Goal: Check status: Check status

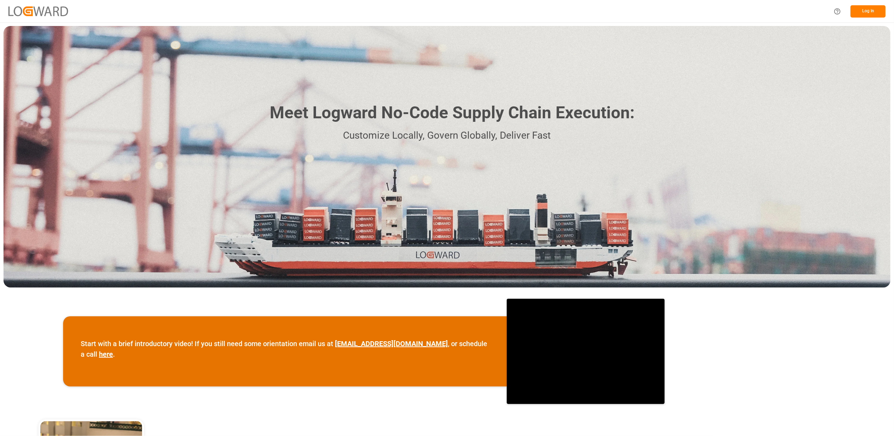
click at [852, 161] on div "Meet Logward No-Code Supply Chain Execution: Customize Locally, Govern Globally…" at bounding box center [447, 156] width 887 height 261
click at [871, 8] on button "Log In" at bounding box center [867, 11] width 35 height 12
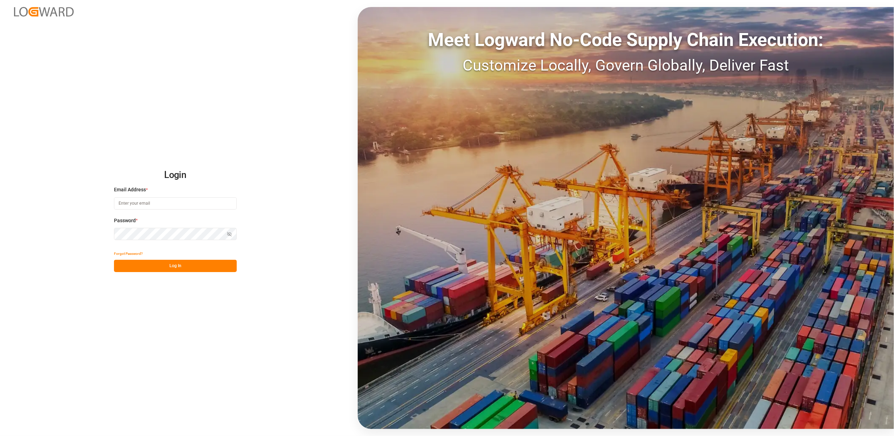
type input "[EMAIL_ADDRESS][DOMAIN_NAME]"
click at [214, 268] on button "Log In" at bounding box center [175, 265] width 123 height 12
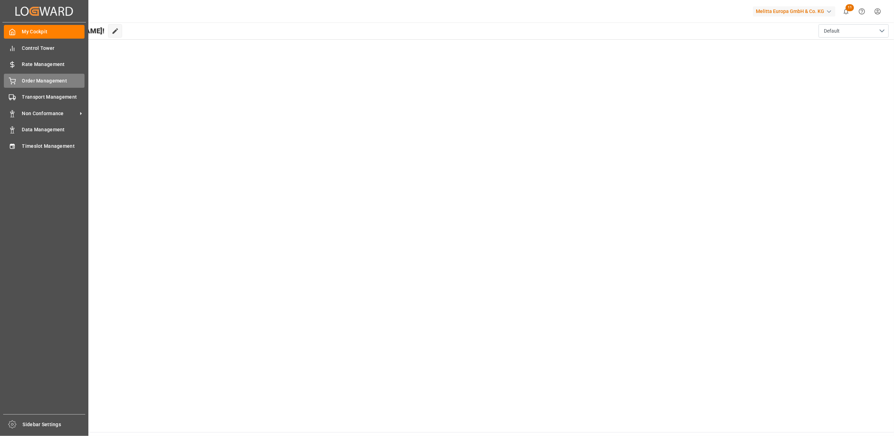
click at [47, 85] on div "Order Management Order Management" at bounding box center [44, 81] width 81 height 14
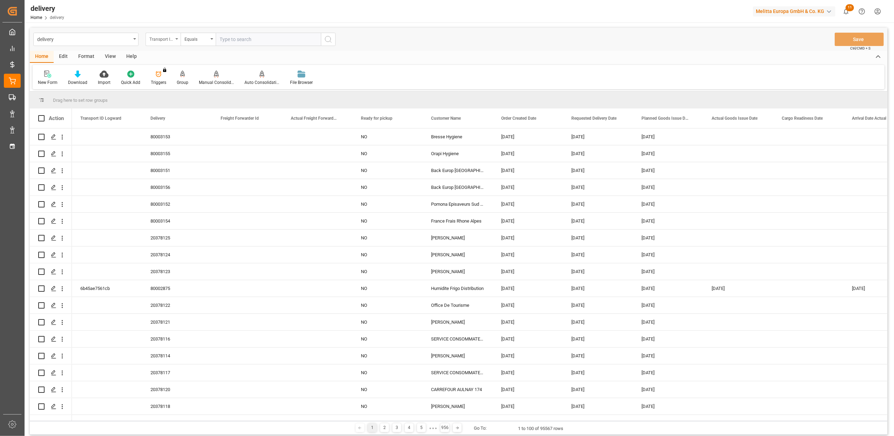
click at [176, 38] on icon "open menu" at bounding box center [176, 38] width 3 height 1
click at [182, 87] on div "Delivery" at bounding box center [198, 86] width 104 height 15
click at [243, 43] on input "text" at bounding box center [268, 39] width 105 height 13
paste input "20377656"
type input "20377656"
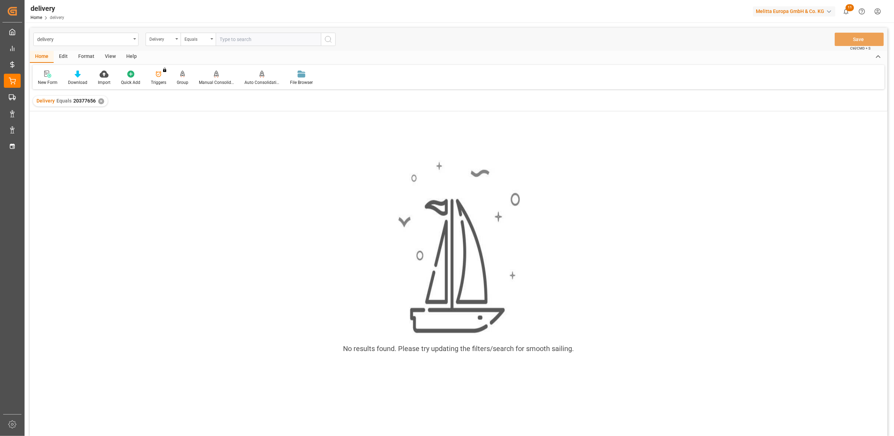
click at [102, 101] on div "✕" at bounding box center [101, 101] width 6 height 6
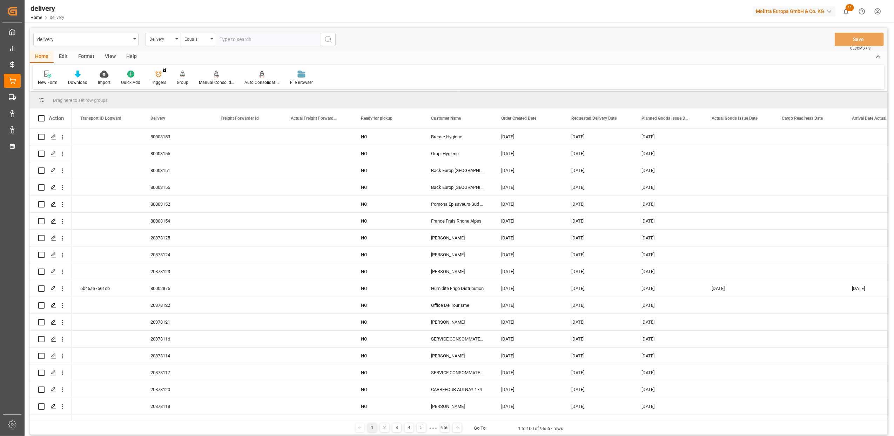
click at [247, 38] on input "text" at bounding box center [268, 39] width 105 height 13
type input "20377656"
click at [331, 36] on icon "search button" at bounding box center [328, 39] width 8 height 8
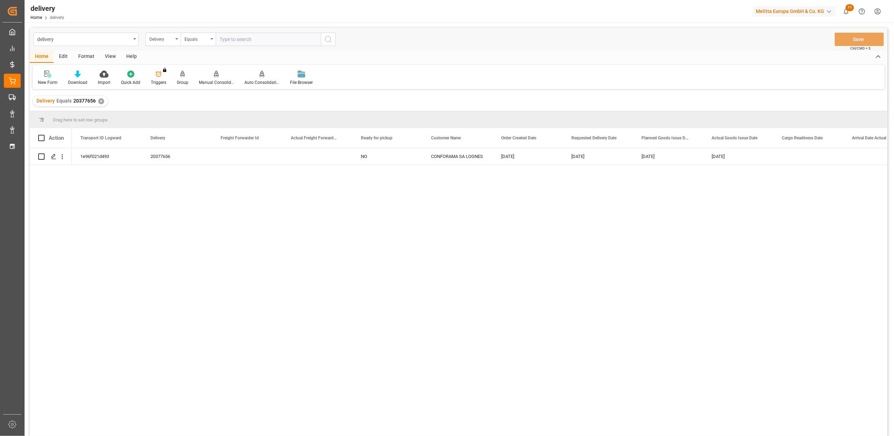
click at [101, 102] on div "✕" at bounding box center [101, 101] width 6 height 6
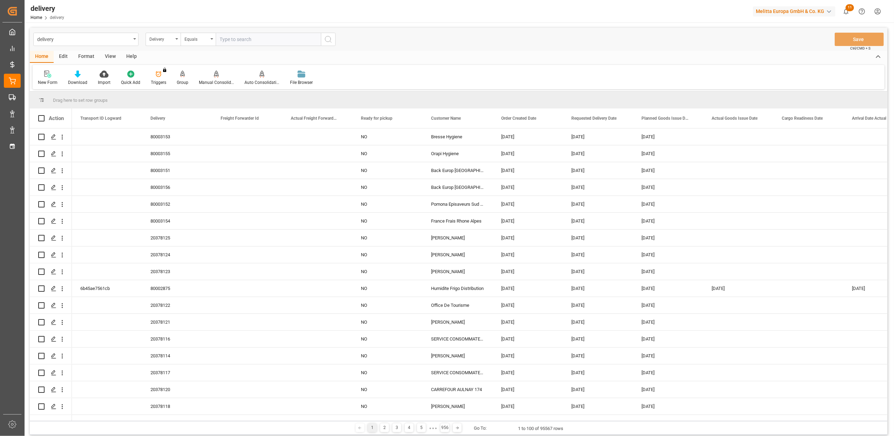
click at [226, 39] on input "text" at bounding box center [268, 39] width 105 height 13
paste input "20376887"
type input "20376887"
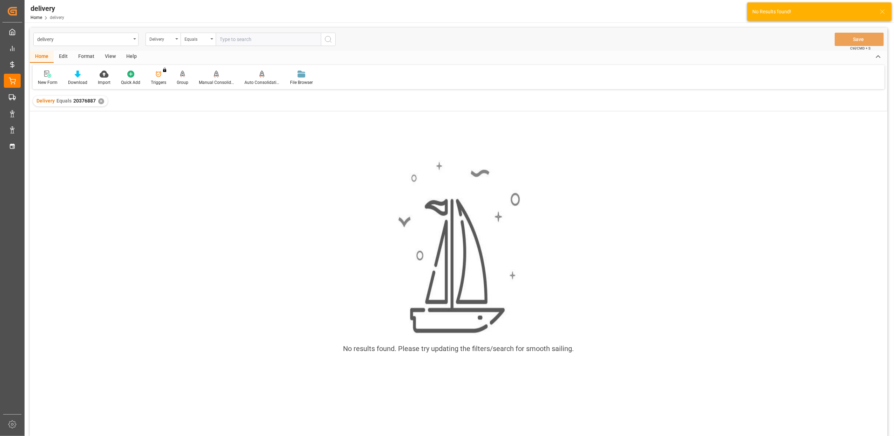
click at [102, 100] on div "✕" at bounding box center [101, 101] width 6 height 6
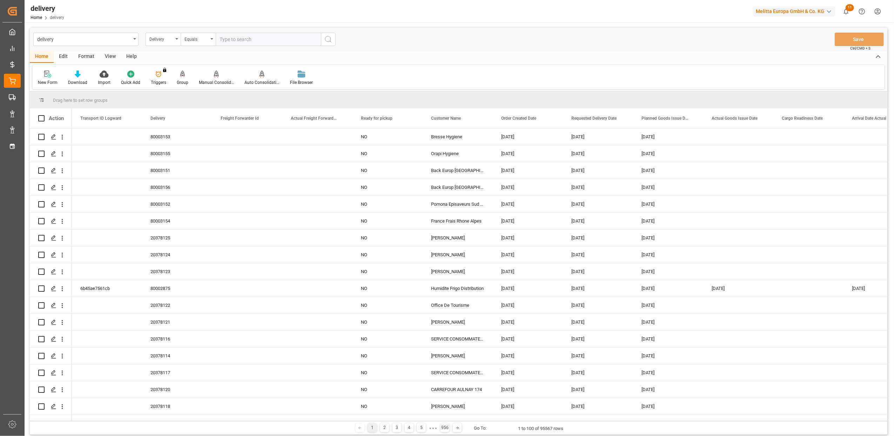
click at [264, 38] on input "text" at bounding box center [268, 39] width 105 height 13
type input "20376887"
